Goal: Find specific page/section: Find specific page/section

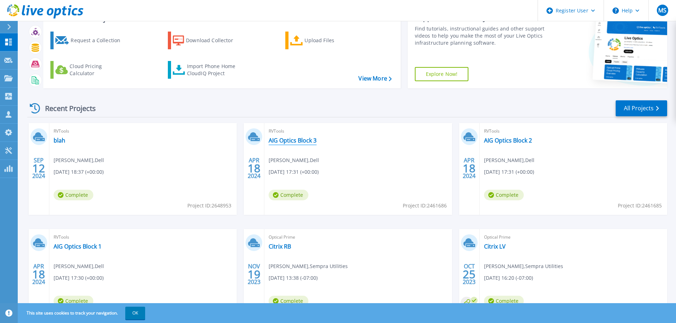
scroll to position [70, 0]
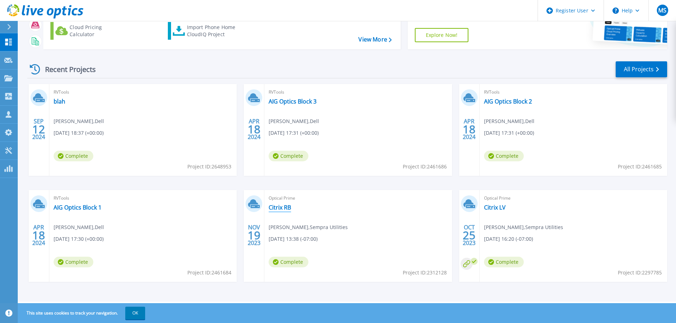
click at [276, 207] on link "Citrix RB" at bounding box center [280, 207] width 22 height 7
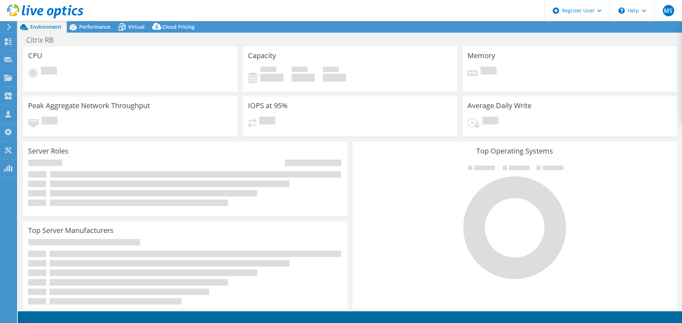
select select "USD"
select select "USWest"
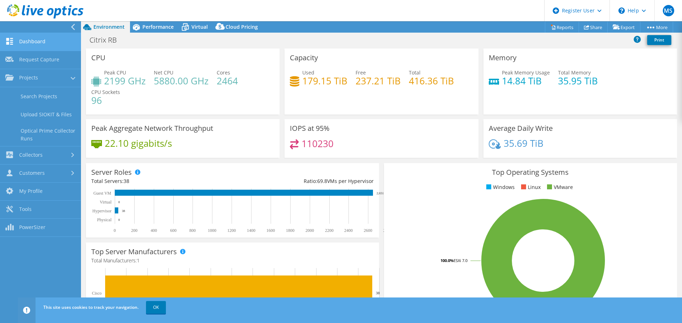
click at [44, 46] on link "Dashboard" at bounding box center [40, 42] width 81 height 18
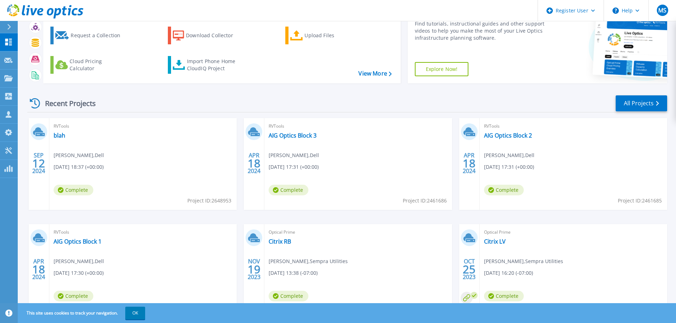
scroll to position [70, 0]
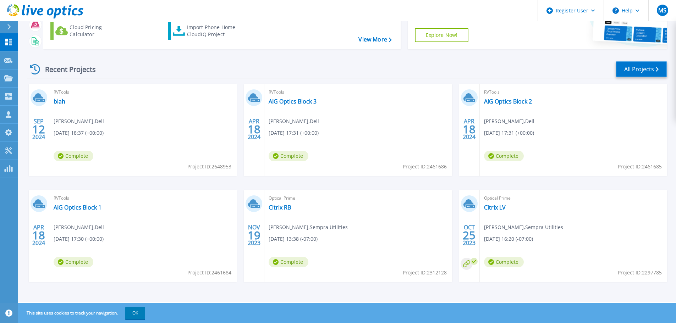
click at [638, 69] on link "All Projects" at bounding box center [641, 69] width 51 height 16
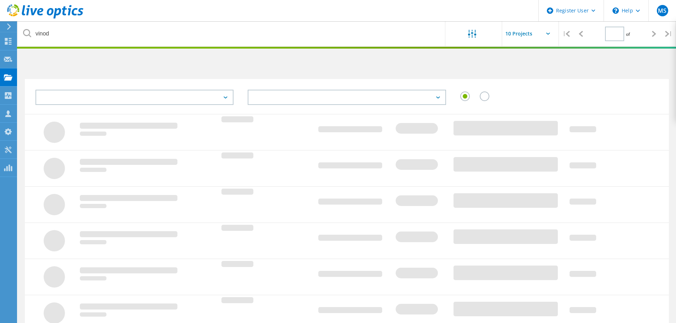
type input "1"
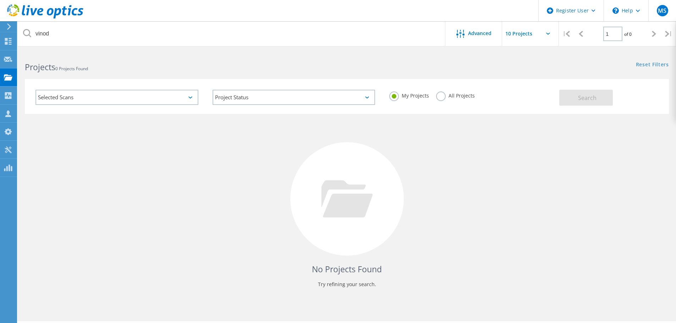
click at [171, 97] on div "Selected Scans" at bounding box center [117, 97] width 163 height 15
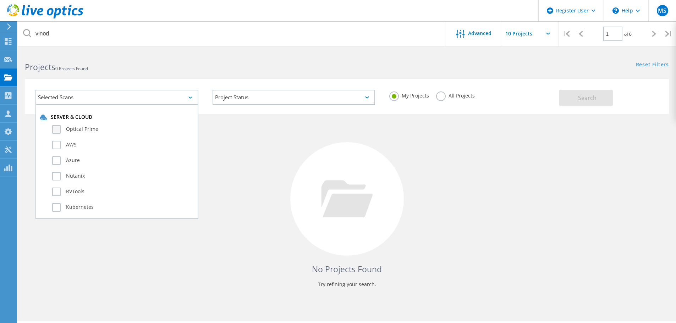
click at [90, 130] on label "Optical Prime" at bounding box center [123, 129] width 142 height 9
click at [0, 0] on input "Optical Prime" at bounding box center [0, 0] width 0 height 0
click at [595, 98] on span "Search" at bounding box center [587, 98] width 18 height 8
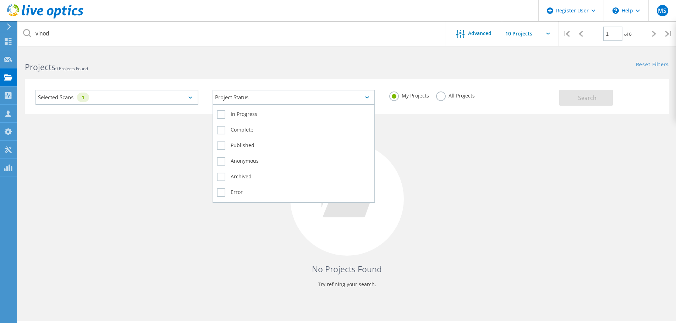
click at [349, 100] on div "Project Status" at bounding box center [294, 97] width 163 height 15
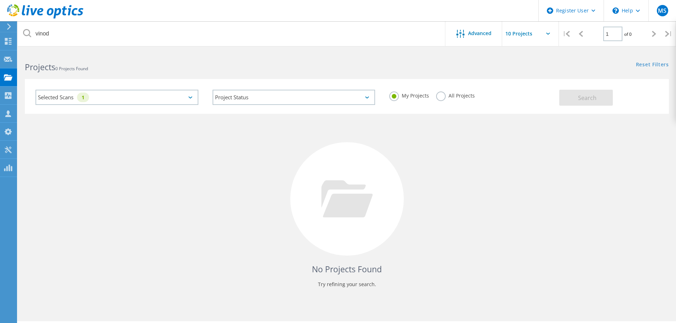
click at [441, 96] on label "All Projects" at bounding box center [455, 95] width 39 height 7
click at [0, 0] on input "All Projects" at bounding box center [0, 0] width 0 height 0
click at [188, 98] on div "Selected Scans 1" at bounding box center [117, 97] width 163 height 15
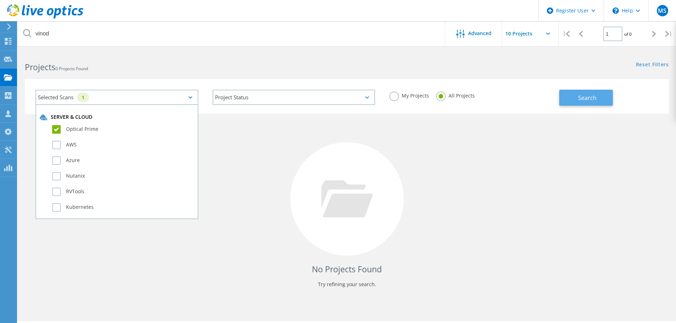
click at [582, 99] on span "Search" at bounding box center [587, 98] width 18 height 8
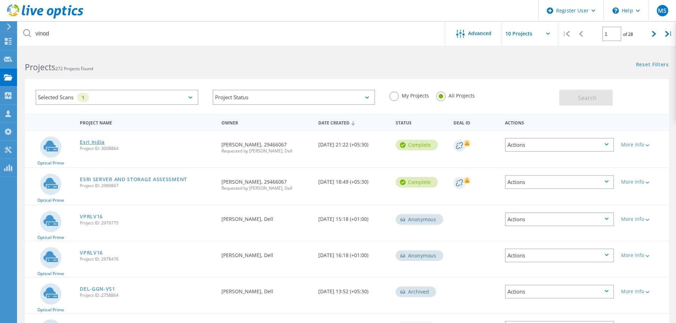
click at [98, 143] on link "Esri India" at bounding box center [92, 142] width 25 height 5
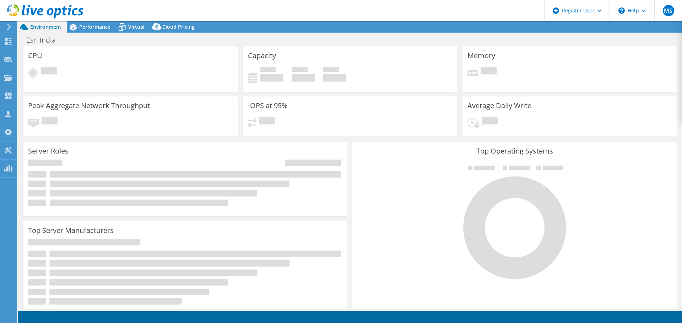
select select "USD"
